Goal: Information Seeking & Learning: Learn about a topic

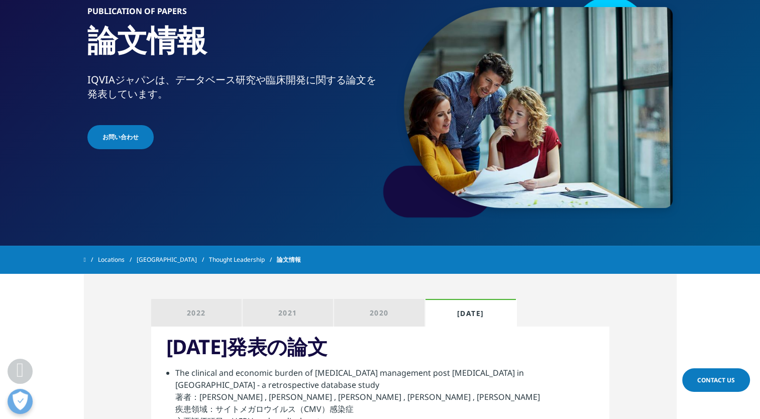
scroll to position [22, 0]
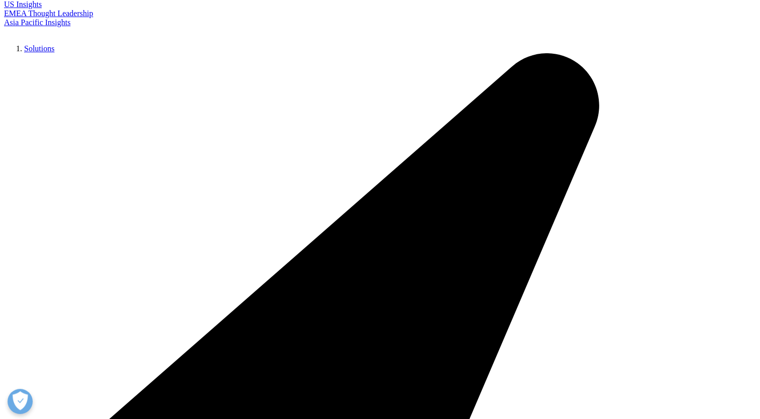
scroll to position [160, 0]
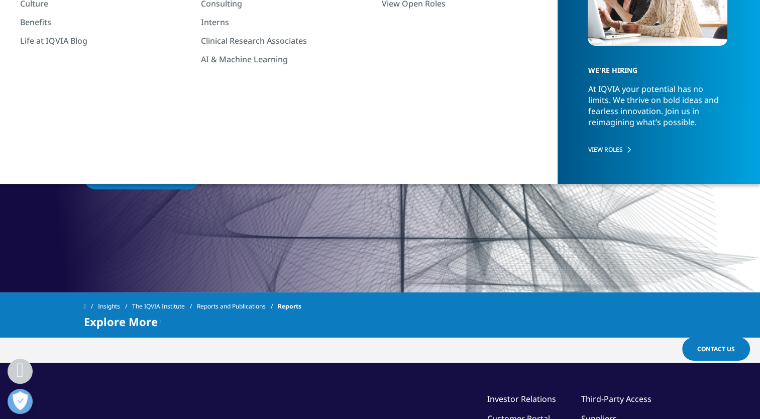
click at [121, 181] on span "Read the featured report" at bounding box center [142, 177] width 86 height 9
click at [193, 176] on link "Read the featured report" at bounding box center [142, 178] width 116 height 24
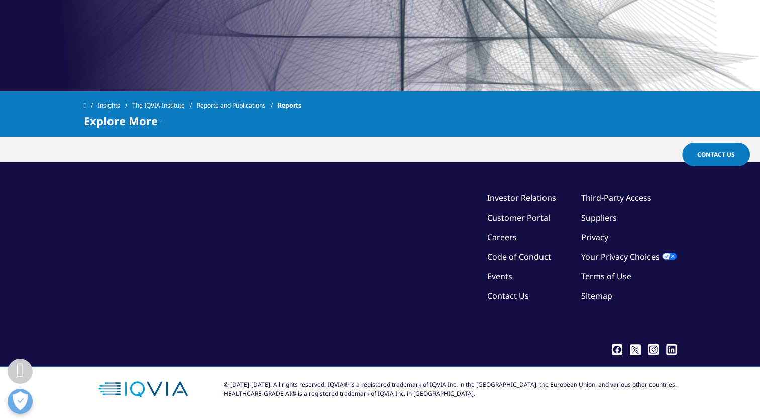
scroll to position [210, 0]
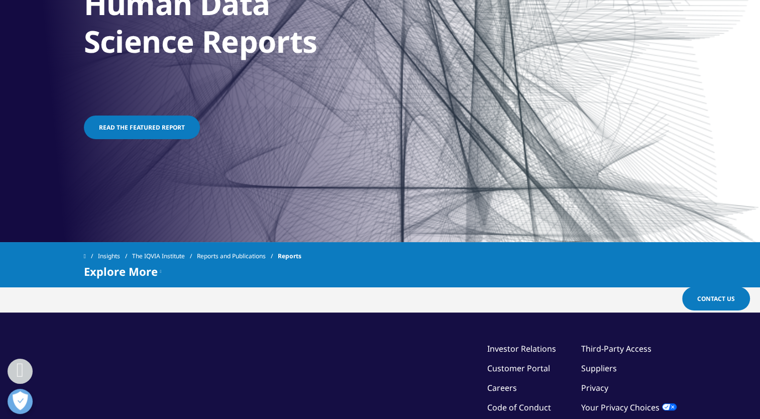
click at [148, 132] on link "Read the featured report" at bounding box center [142, 128] width 116 height 24
click at [174, 126] on span "Read the featured report" at bounding box center [142, 127] width 86 height 9
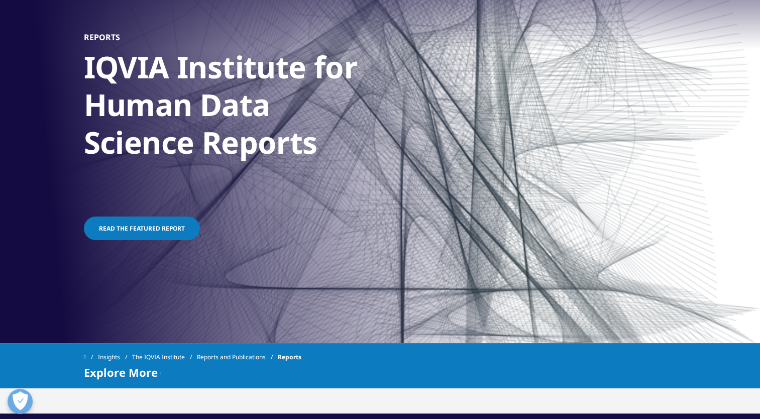
scroll to position [151, 0]
